Goal: Task Accomplishment & Management: Manage account settings

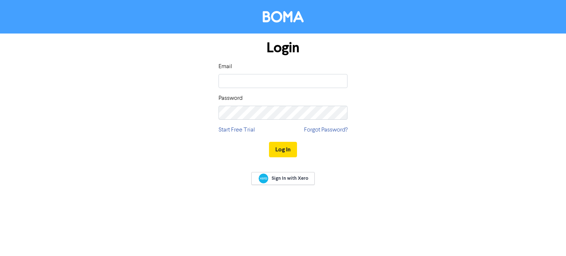
type input "[PERSON_NAME][EMAIL_ADDRESS][DOMAIN_NAME]"
click at [311, 129] on link "Forgot Password?" at bounding box center [325, 130] width 43 height 9
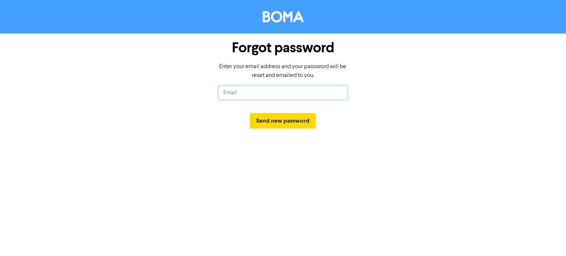
click at [256, 89] on input "text" at bounding box center [283, 93] width 129 height 14
type input "[PERSON_NAME][EMAIL_ADDRESS][DOMAIN_NAME]"
click at [267, 123] on button "Send new password" at bounding box center [283, 120] width 66 height 15
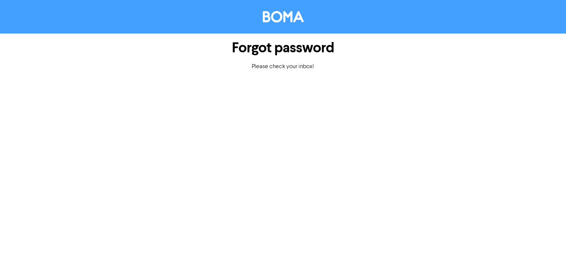
click at [292, 241] on div "Forgot password Please check your inbox!" at bounding box center [283, 128] width 566 height 256
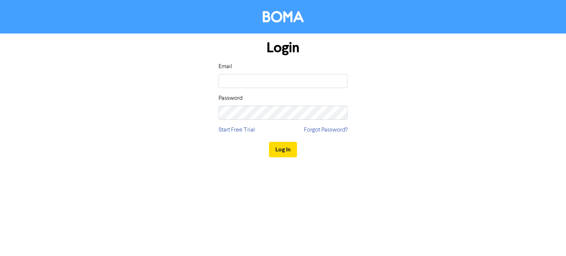
click at [150, 161] on div "Login Email Password Start Free Trial Forgot Password? Log In" at bounding box center [283, 99] width 420 height 131
